Goal: Use online tool/utility: Utilize a website feature to perform a specific function

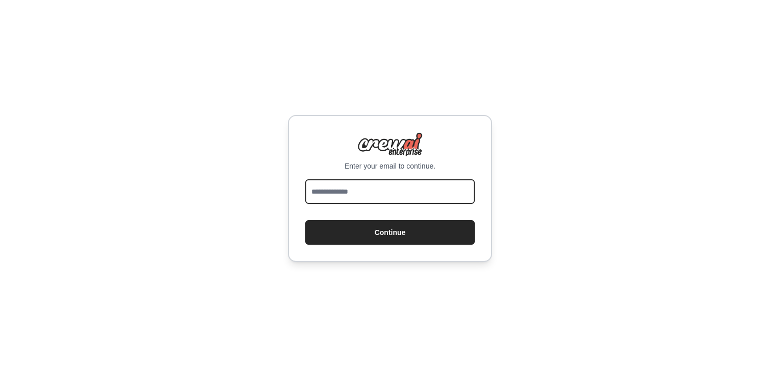
click at [403, 193] on input "email" at bounding box center [389, 191] width 169 height 25
type input "**********"
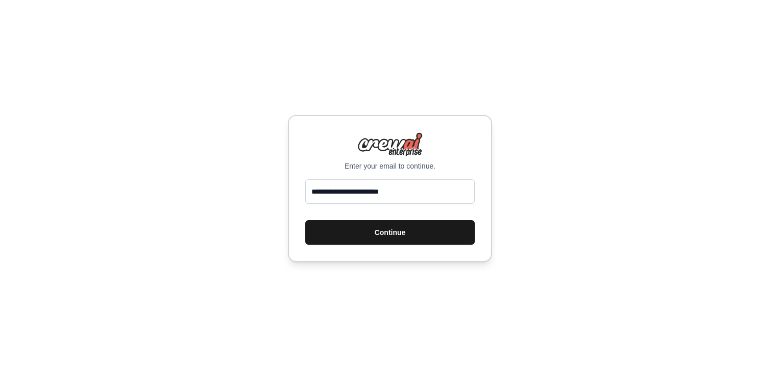
click at [382, 239] on button "Continue" at bounding box center [389, 232] width 169 height 25
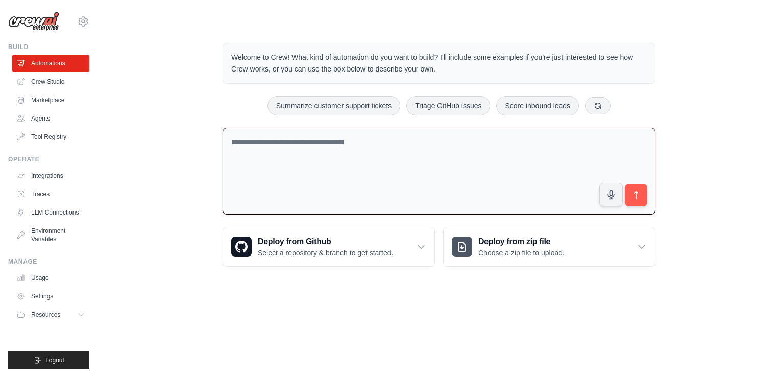
click at [281, 134] on textarea at bounding box center [439, 171] width 433 height 87
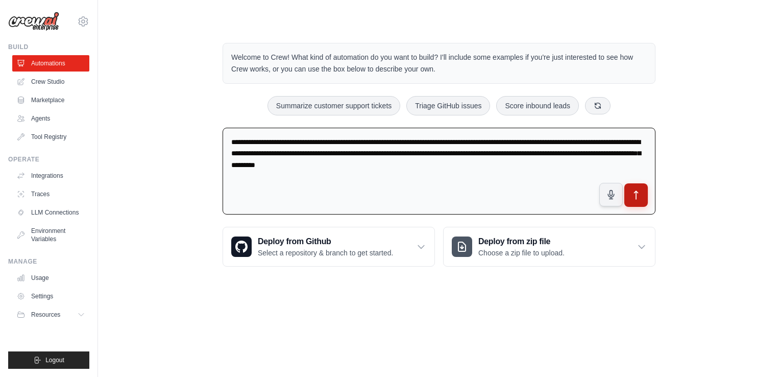
type textarea "**********"
click at [642, 200] on button "submit" at bounding box center [635, 194] width 23 height 23
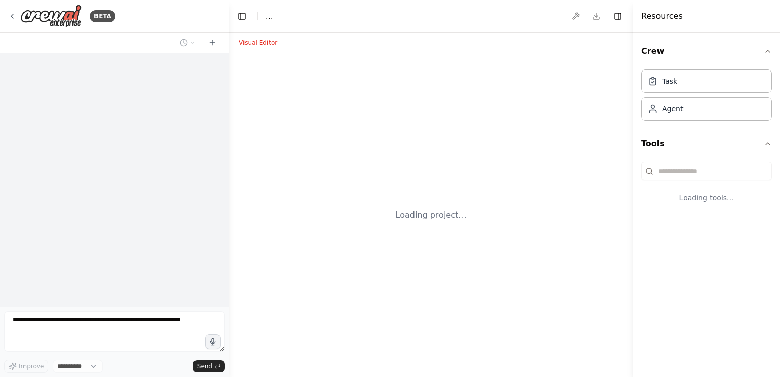
select select "****"
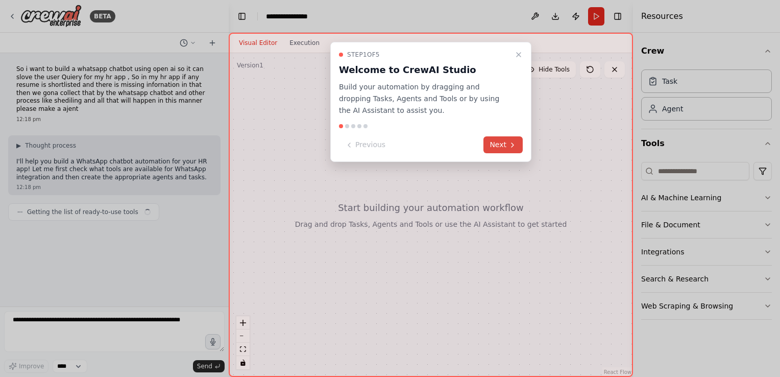
click at [506, 141] on button "Next" at bounding box center [502, 144] width 39 height 17
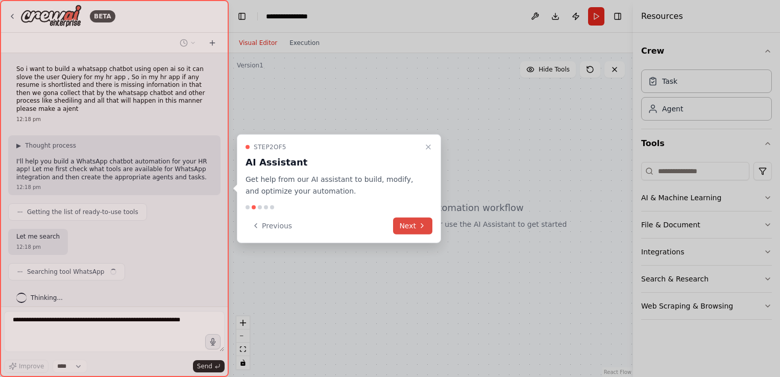
click at [415, 223] on button "Next" at bounding box center [412, 225] width 39 height 17
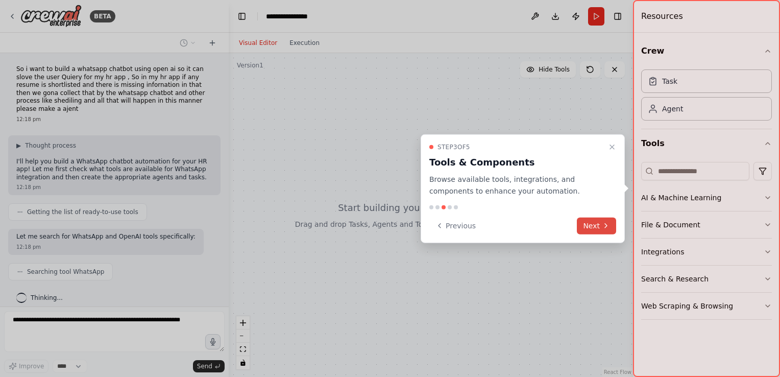
scroll to position [25, 0]
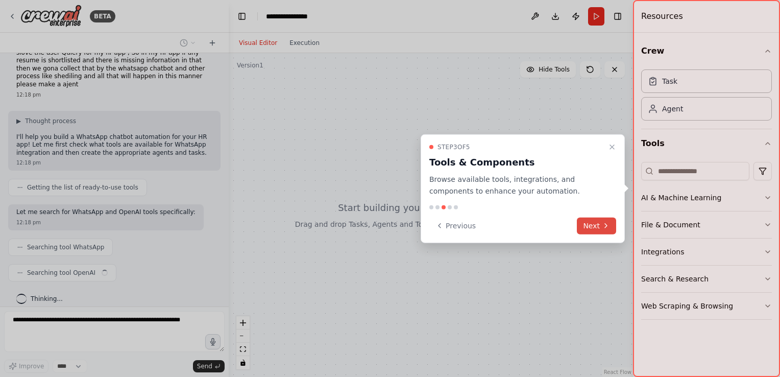
click at [605, 228] on icon at bounding box center [606, 226] width 8 height 8
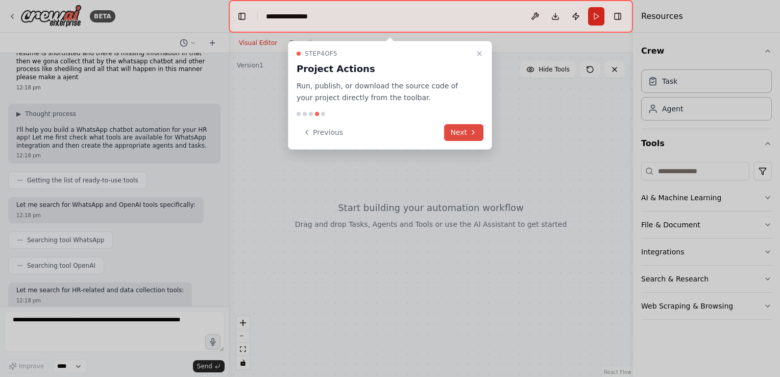
click at [474, 130] on icon at bounding box center [473, 132] width 8 height 8
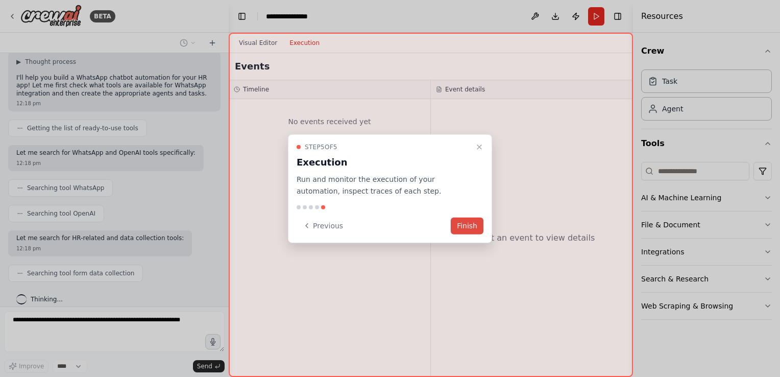
scroll to position [109, 0]
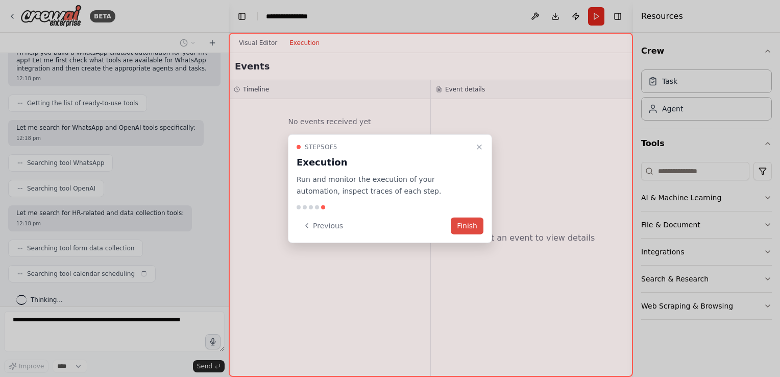
click at [468, 230] on button "Finish" at bounding box center [467, 225] width 33 height 17
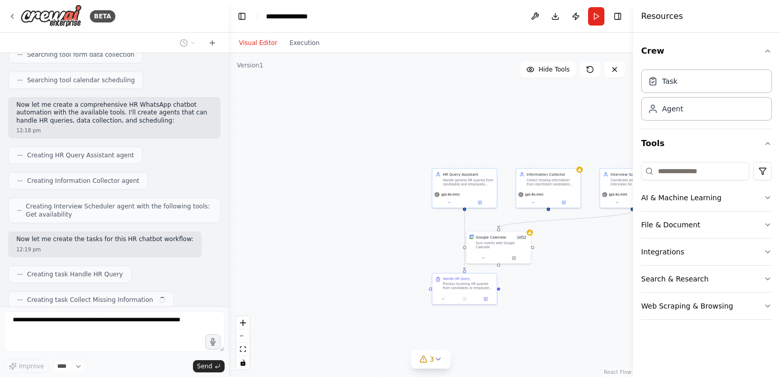
scroll to position [328, 0]
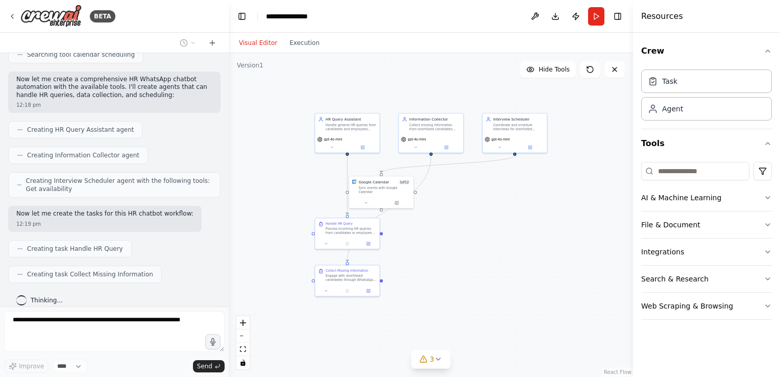
drag, startPoint x: 381, startPoint y: 213, endPoint x: 264, endPoint y: 158, distance: 129.7
click at [264, 158] on div ".deletable-edge-delete-btn { width: 20px; height: 20px; border: 0px solid #ffff…" at bounding box center [431, 215] width 404 height 324
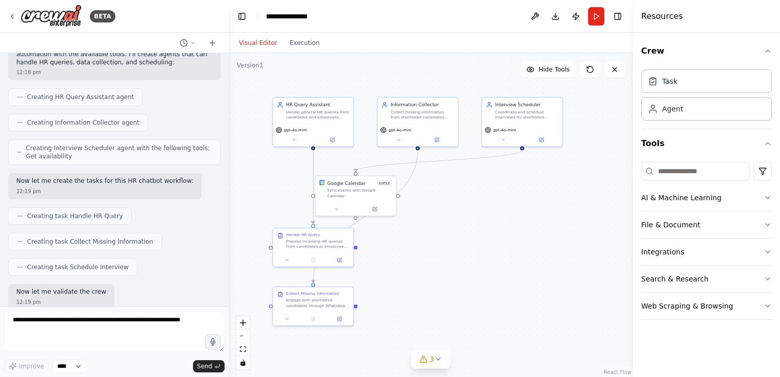
scroll to position [412, 0]
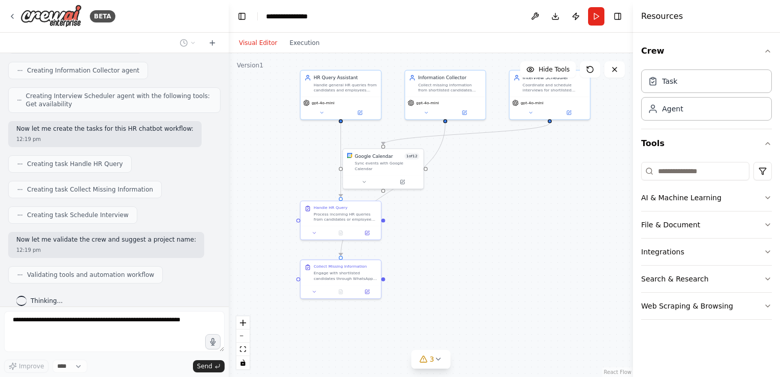
drag, startPoint x: 515, startPoint y: 202, endPoint x: 556, endPoint y: 157, distance: 61.0
click at [556, 157] on div ".deletable-edge-delete-btn { width: 20px; height: 20px; border: 0px solid #ffff…" at bounding box center [431, 215] width 404 height 324
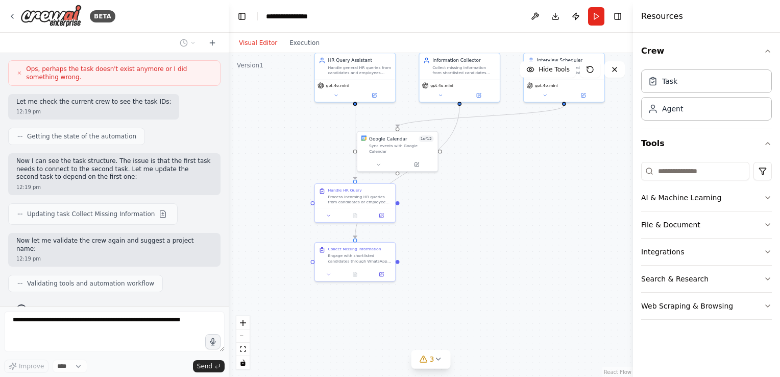
scroll to position [711, 0]
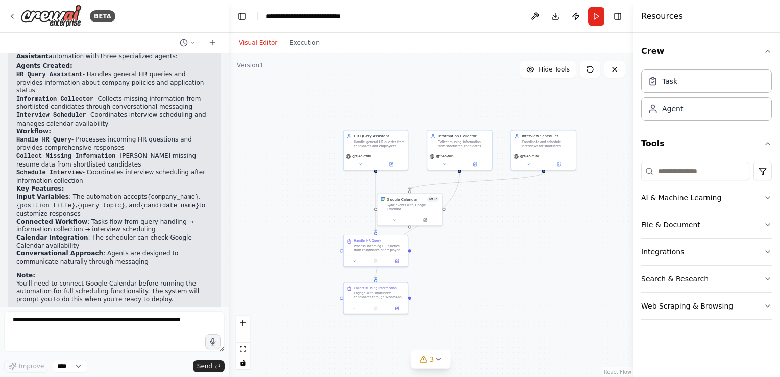
drag, startPoint x: 306, startPoint y: 162, endPoint x: 288, endPoint y: 209, distance: 50.9
click at [288, 209] on div ".deletable-edge-delete-btn { width: 20px; height: 20px; border: 0px solid #ffff…" at bounding box center [431, 215] width 404 height 324
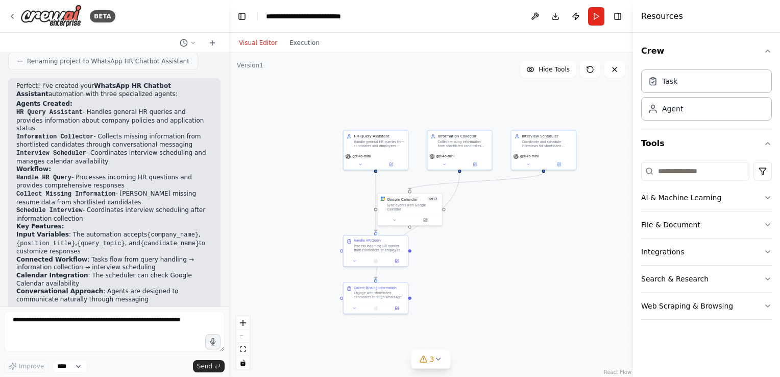
scroll to position [933, 0]
drag, startPoint x: 51, startPoint y: 157, endPoint x: 370, endPoint y: 145, distance: 319.2
click at [370, 145] on div "Handle general HR queries from candidates and employees through messaging platf…" at bounding box center [379, 143] width 51 height 8
click at [366, 169] on div "gpt-4o-mini" at bounding box center [381, 162] width 63 height 18
click at [442, 363] on button "3" at bounding box center [430, 359] width 39 height 19
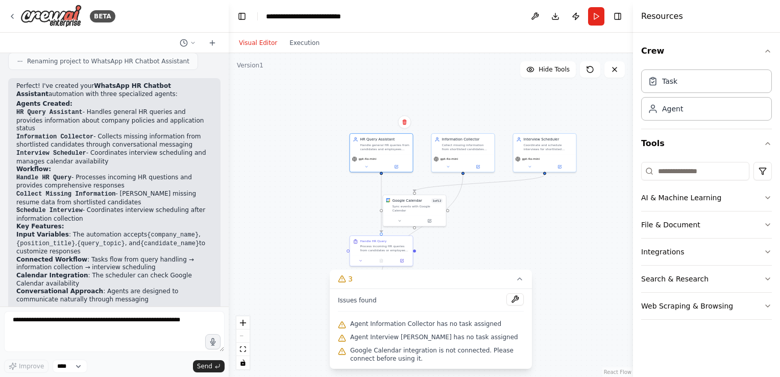
click at [555, 214] on div ".deletable-edge-delete-btn { width: 20px; height: 20px; border: 0px solid #ffff…" at bounding box center [431, 215] width 404 height 324
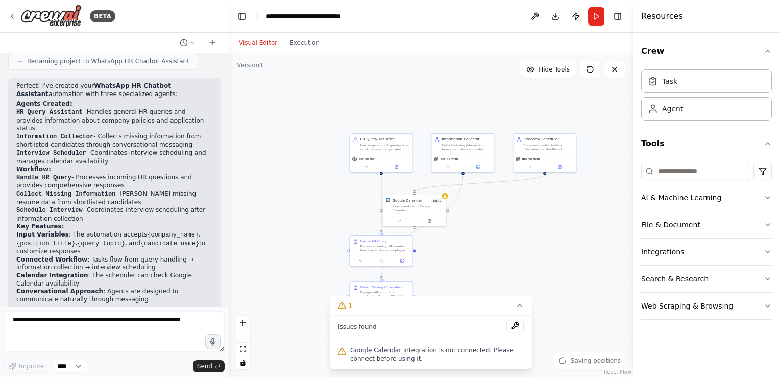
click at [472, 213] on div ".deletable-edge-delete-btn { width: 20px; height: 20px; border: 0px solid #ffff…" at bounding box center [431, 215] width 404 height 324
click at [518, 313] on button "1" at bounding box center [431, 305] width 202 height 19
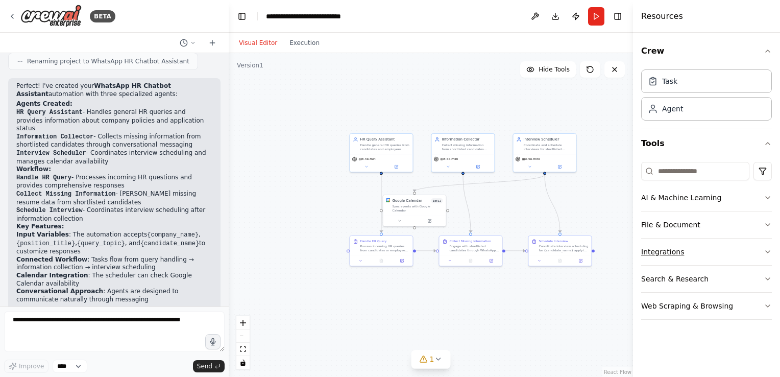
click at [769, 254] on icon "button" at bounding box center [768, 252] width 8 height 8
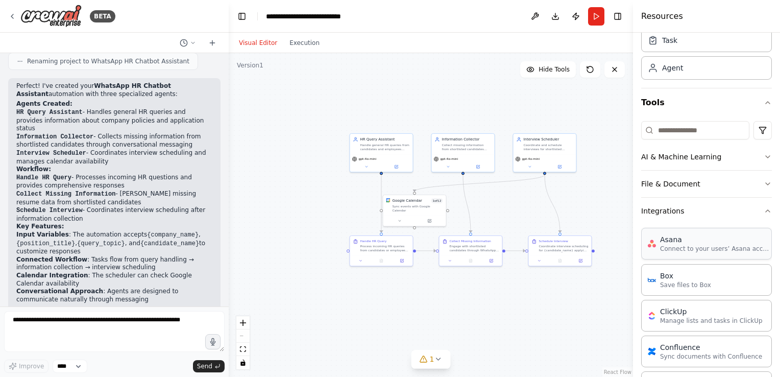
scroll to position [0, 0]
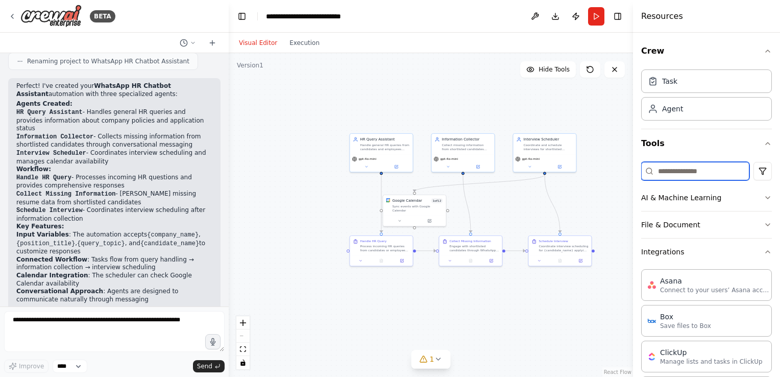
click at [704, 169] on input at bounding box center [695, 171] width 108 height 18
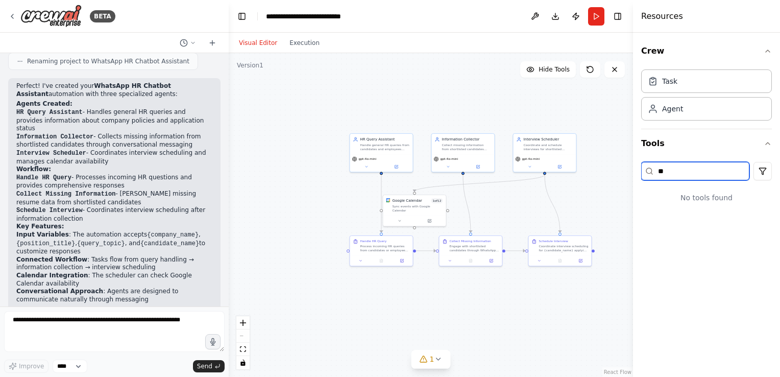
type input "*"
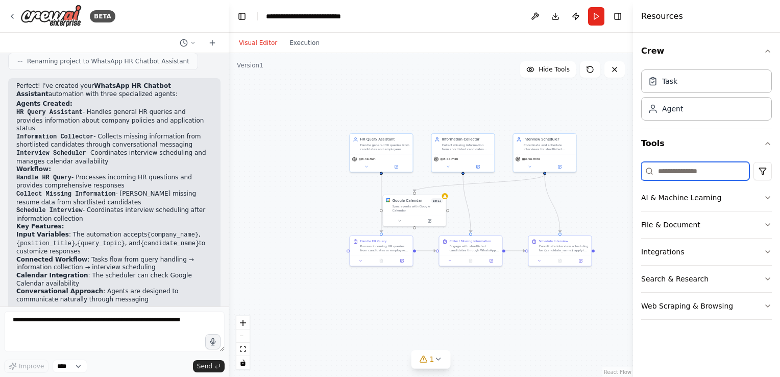
click at [700, 166] on input at bounding box center [695, 171] width 108 height 18
type input "****"
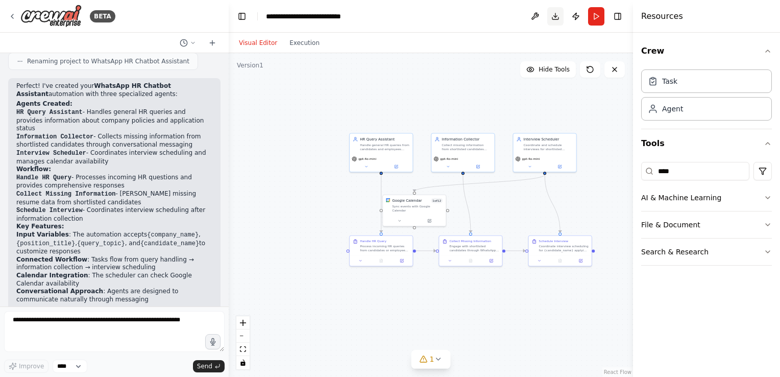
click at [555, 15] on button "Download" at bounding box center [555, 16] width 16 height 18
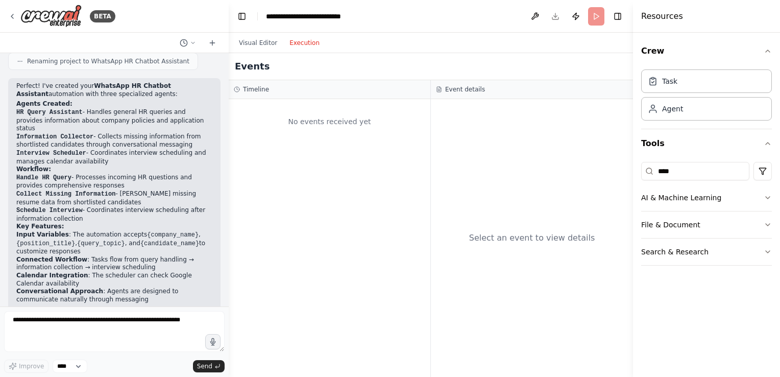
click at [296, 42] on button "Execution" at bounding box center [304, 43] width 42 height 12
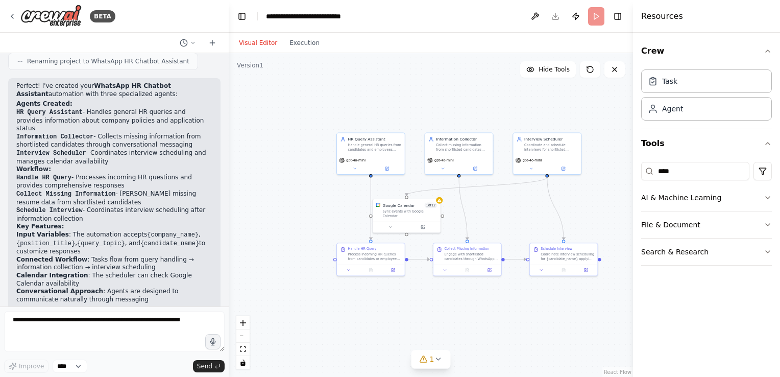
click at [259, 40] on button "Visual Editor" at bounding box center [258, 43] width 51 height 12
click at [677, 107] on div "Agent" at bounding box center [672, 108] width 21 height 10
click at [466, 103] on div ".deletable-edge-delete-btn { width: 20px; height: 20px; border: 0px solid #ffff…" at bounding box center [431, 215] width 404 height 324
click at [595, 21] on button "Run" at bounding box center [596, 16] width 16 height 18
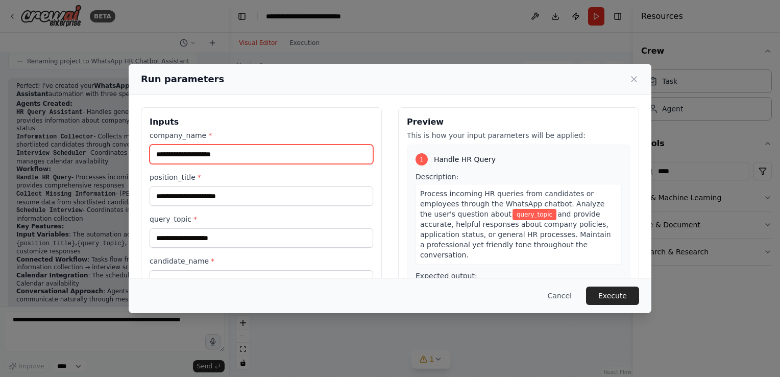
click at [267, 154] on input "company_name *" at bounding box center [262, 153] width 224 height 19
type input "********"
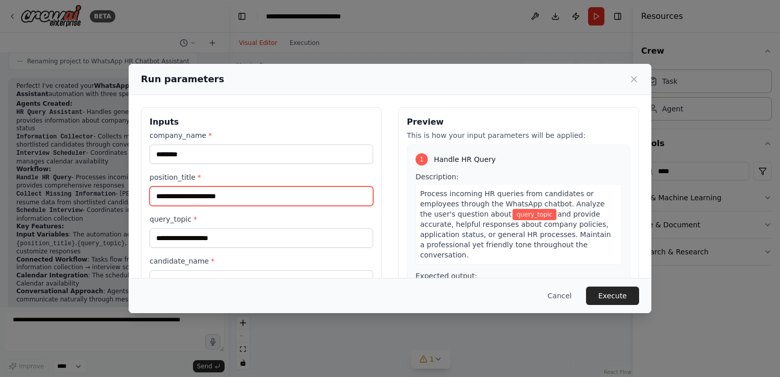
click at [228, 200] on input "position_title *" at bounding box center [262, 195] width 224 height 19
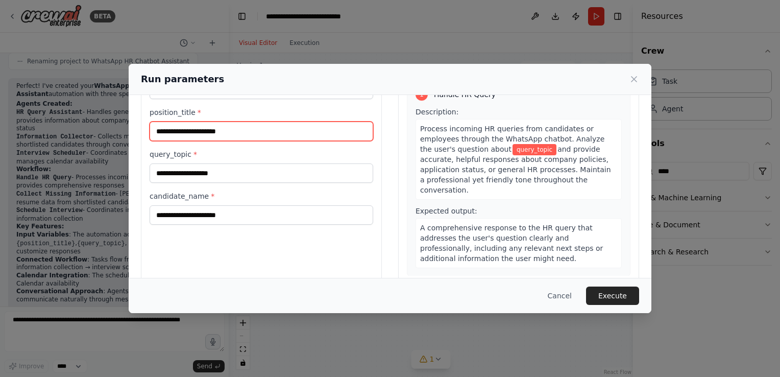
scroll to position [65, 0]
type input "********"
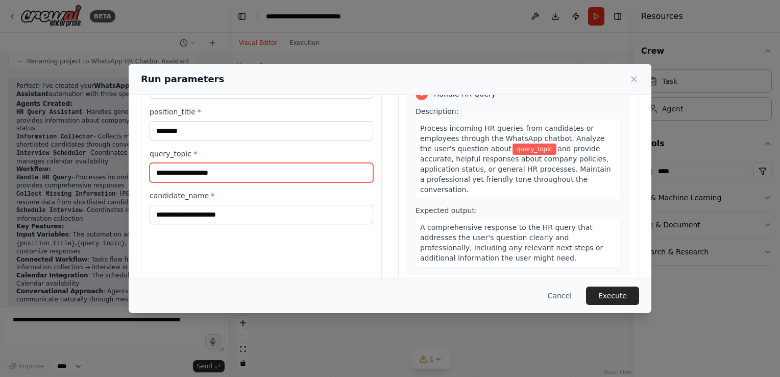
click at [187, 177] on input "query_topic *" at bounding box center [262, 172] width 224 height 19
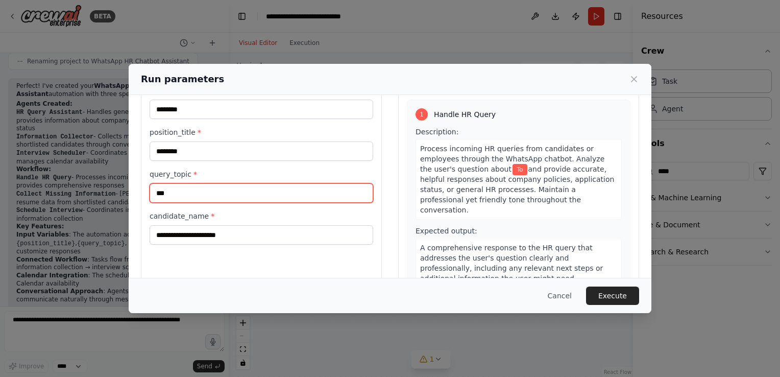
scroll to position [45, 0]
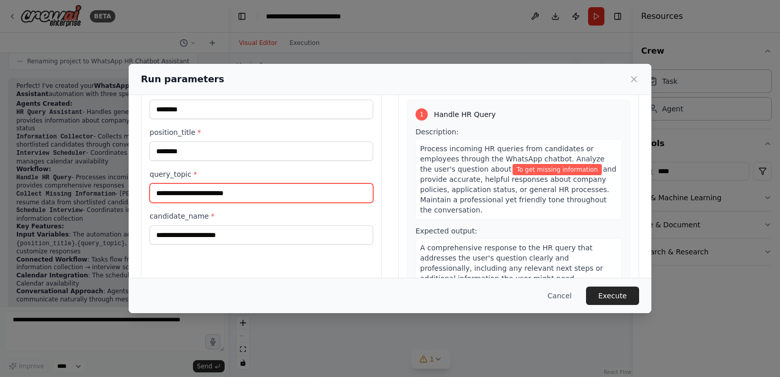
type input "**********"
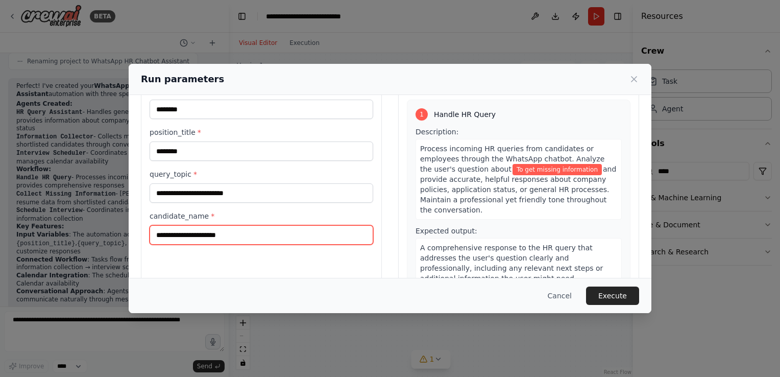
click at [249, 229] on input "candidate_name *" at bounding box center [262, 234] width 224 height 19
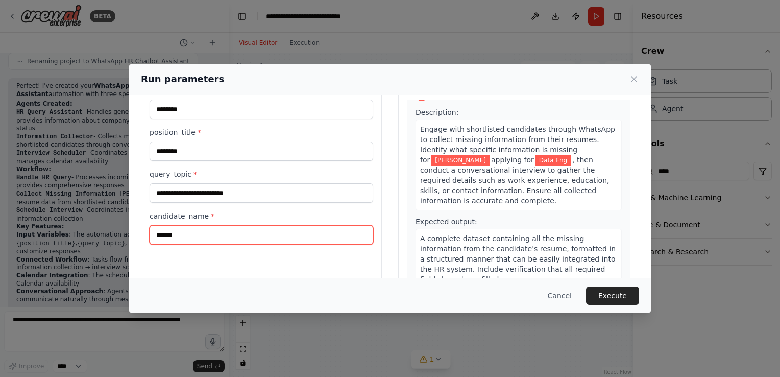
scroll to position [225, 0]
type input "******"
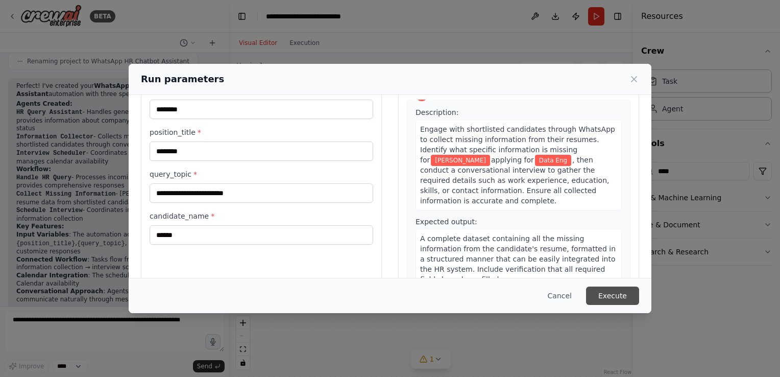
click at [615, 292] on button "Execute" at bounding box center [612, 295] width 53 height 18
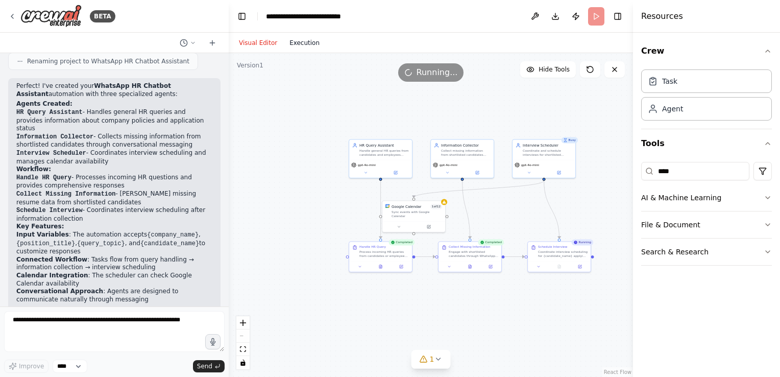
click at [299, 38] on button "Execution" at bounding box center [304, 43] width 42 height 12
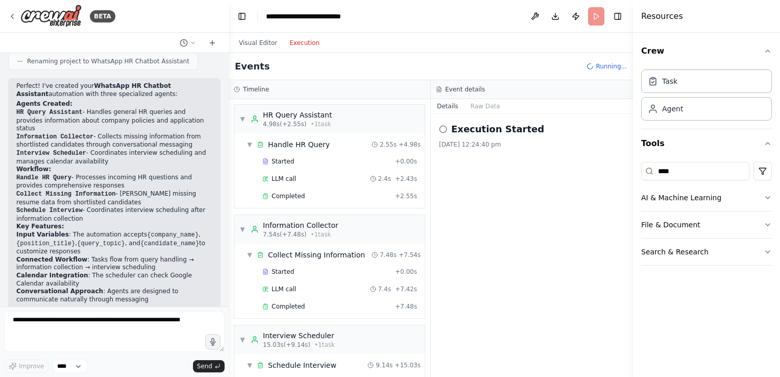
scroll to position [88, 0]
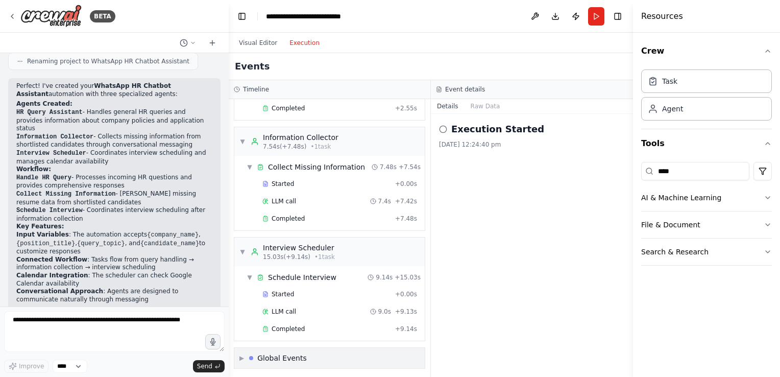
click at [298, 353] on div "Global Events" at bounding box center [282, 358] width 50 height 10
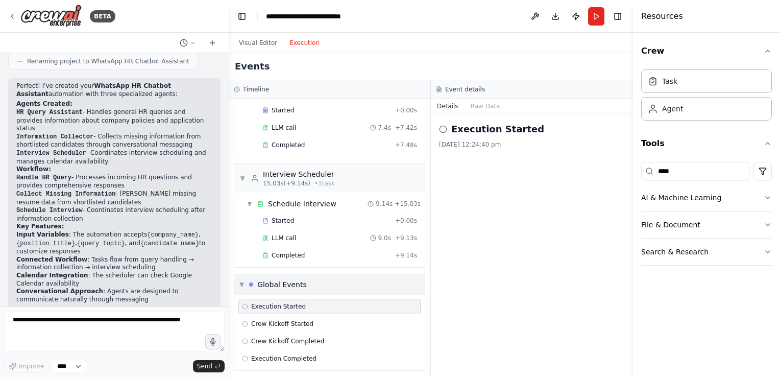
scroll to position [162, 0]
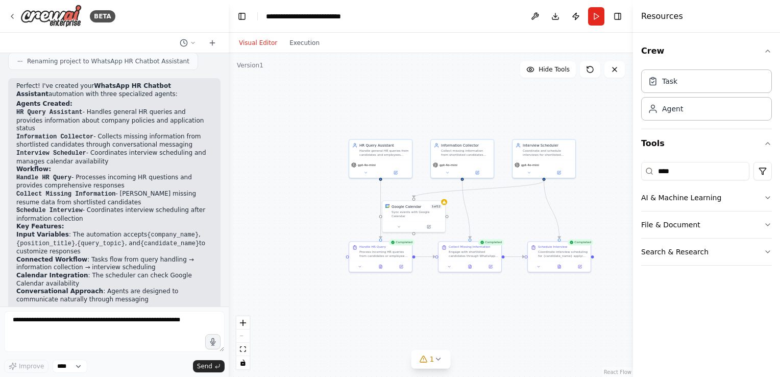
click at [256, 43] on button "Visual Editor" at bounding box center [258, 43] width 51 height 12
click at [292, 42] on button "Execution" at bounding box center [304, 43] width 42 height 12
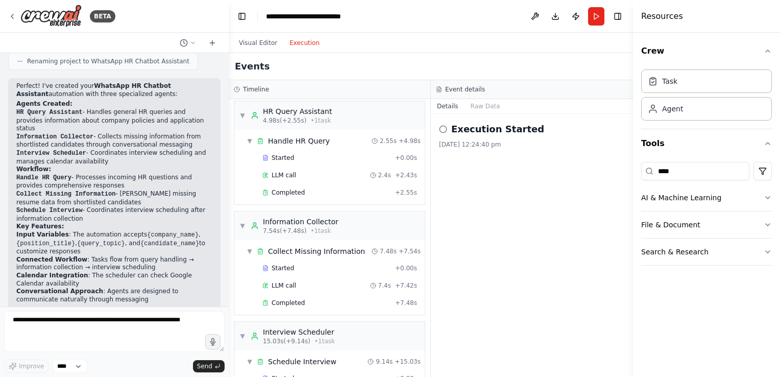
scroll to position [0, 0]
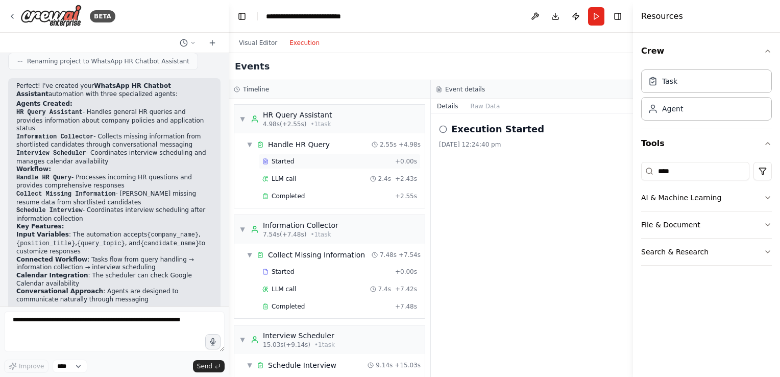
click at [282, 158] on span "Started" at bounding box center [283, 161] width 22 height 8
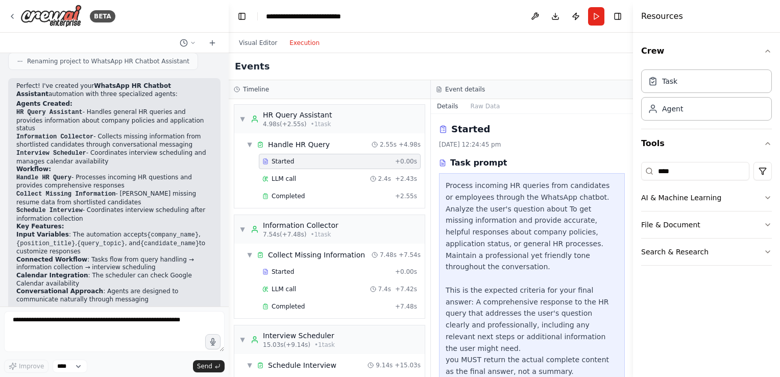
click at [443, 66] on div "Events" at bounding box center [431, 66] width 404 height 27
click at [376, 109] on div "▼ HR Query Assistant 4.98s (+2.55s) • 1 task" at bounding box center [329, 119] width 190 height 29
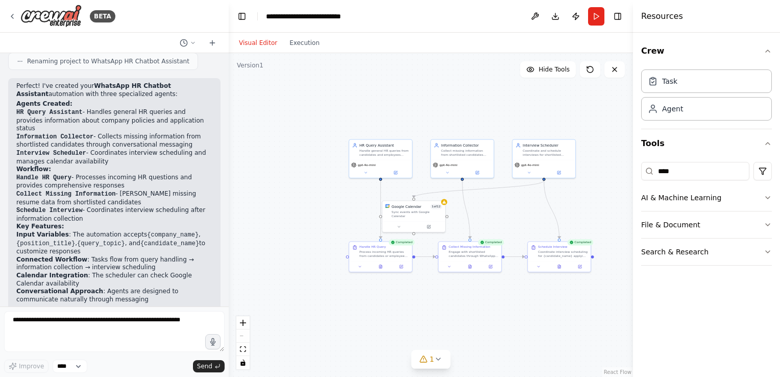
click at [251, 38] on button "Visual Editor" at bounding box center [258, 43] width 51 height 12
click at [400, 224] on button at bounding box center [398, 226] width 29 height 6
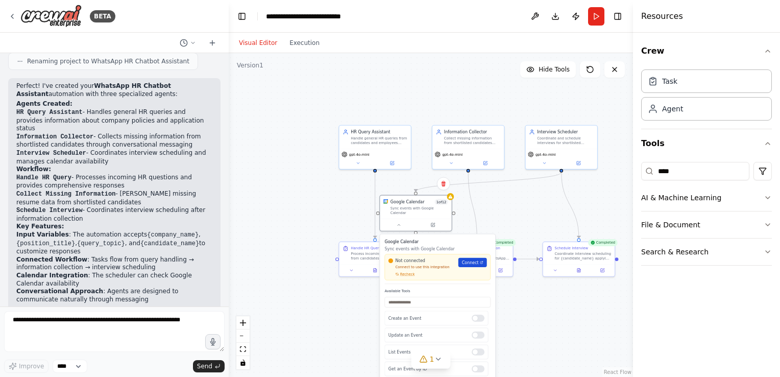
click at [479, 258] on link "Connect" at bounding box center [472, 262] width 29 height 9
